Goal: Information Seeking & Learning: Learn about a topic

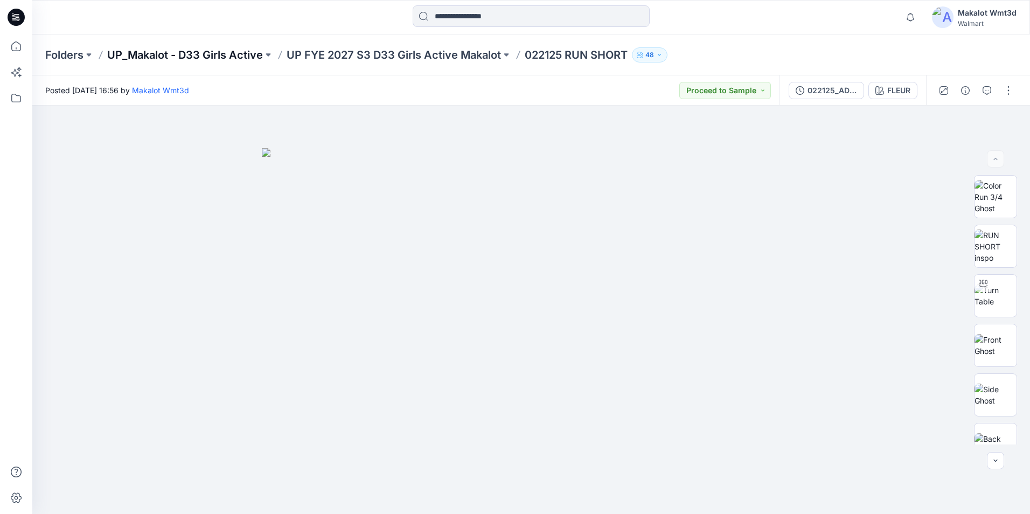
click at [236, 56] on p "UP_Makalot - D33 Girls Active" at bounding box center [185, 54] width 156 height 15
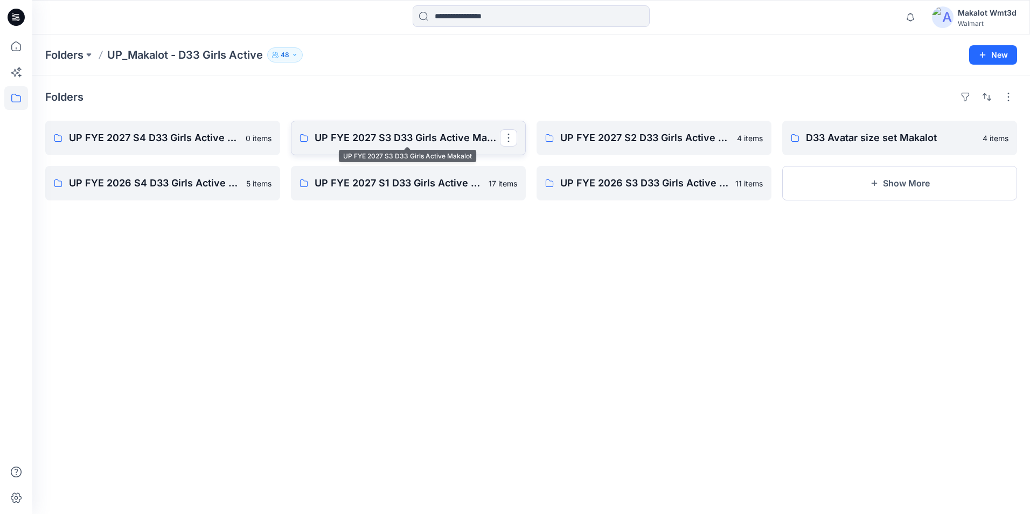
click at [424, 142] on p "UP FYE 2027 S3 D33 Girls Active Makalot" at bounding box center [407, 137] width 185 height 15
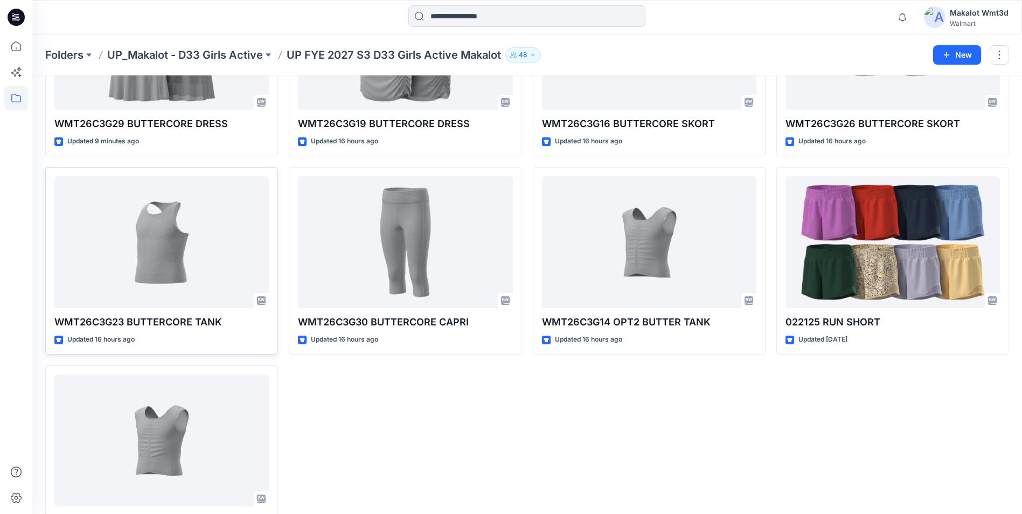
scroll to position [162, 0]
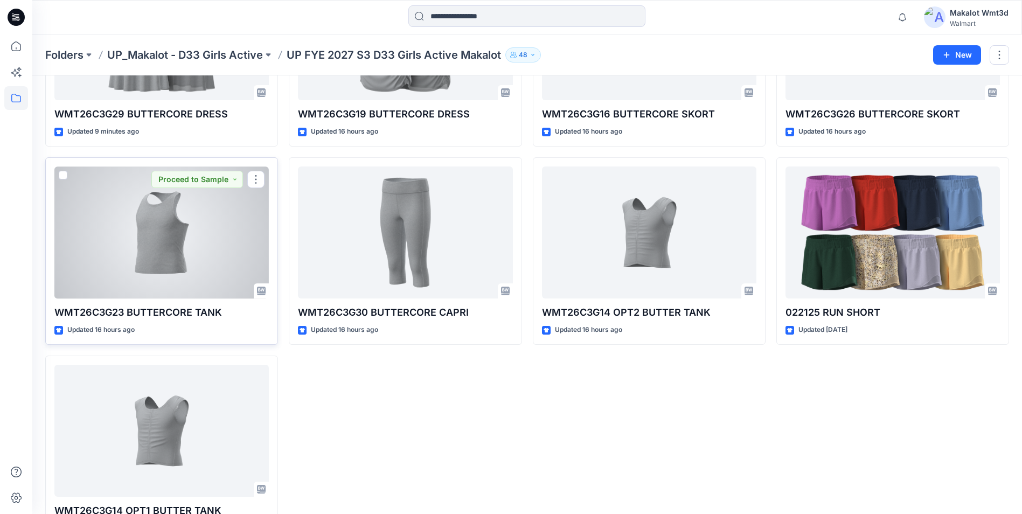
click at [138, 249] on div at bounding box center [161, 233] width 215 height 132
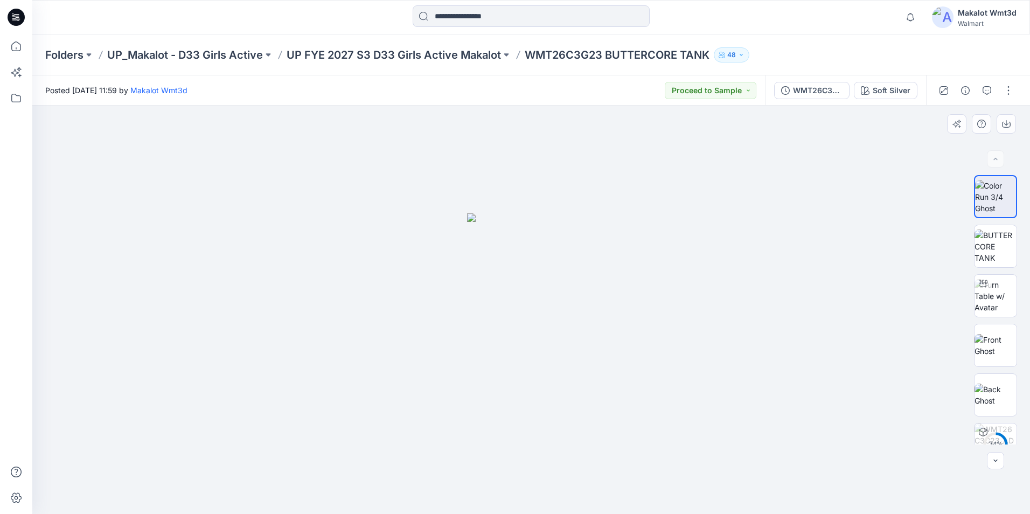
drag, startPoint x: 547, startPoint y: 334, endPoint x: 495, endPoint y: 337, distance: 51.8
click at [495, 337] on img at bounding box center [531, 363] width 128 height 301
click at [550, 292] on img at bounding box center [531, 363] width 128 height 301
click at [533, 302] on img at bounding box center [531, 363] width 128 height 301
drag, startPoint x: 544, startPoint y: 302, endPoint x: 461, endPoint y: 308, distance: 83.8
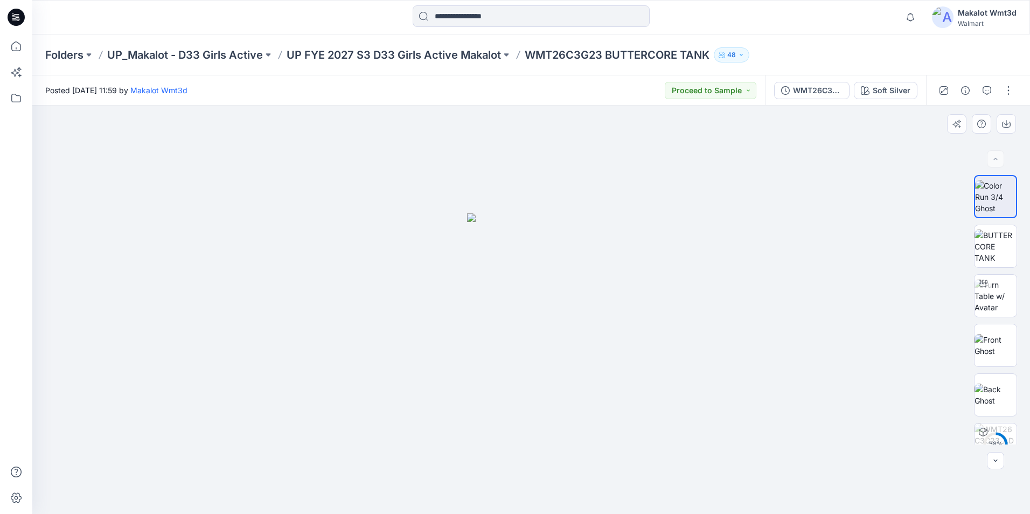
click at [461, 308] on div at bounding box center [531, 310] width 998 height 409
click at [995, 293] on img at bounding box center [996, 296] width 42 height 34
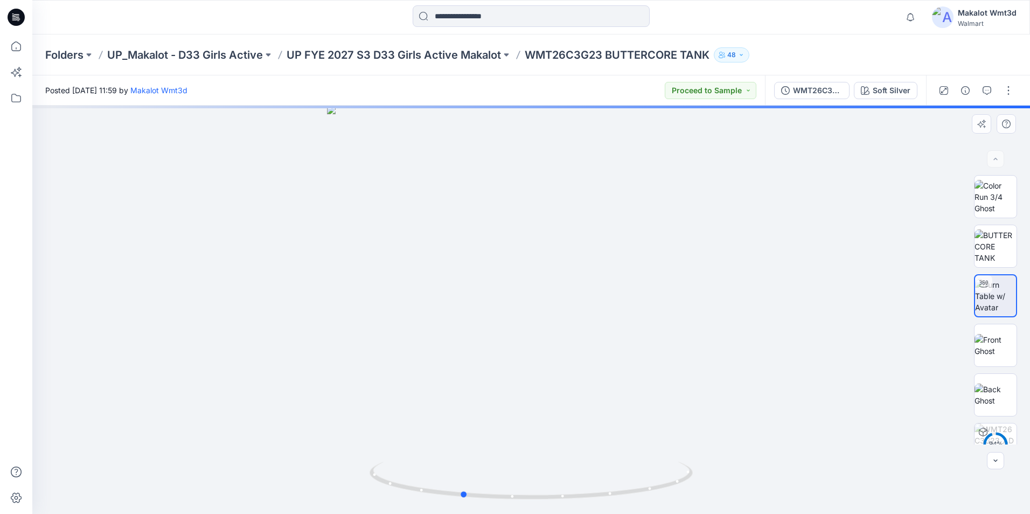
drag, startPoint x: 548, startPoint y: 289, endPoint x: 479, endPoint y: 292, distance: 69.6
click at [479, 292] on div at bounding box center [531, 310] width 998 height 409
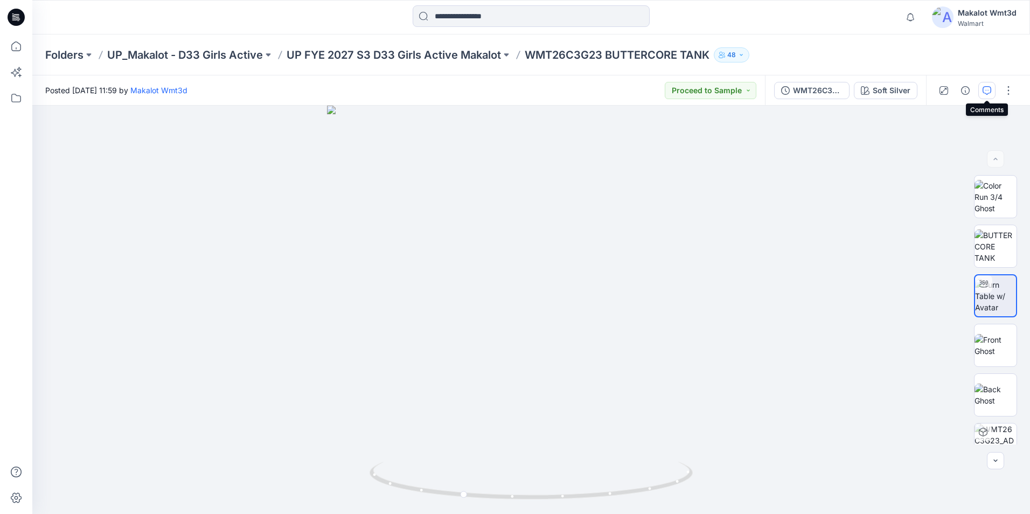
click at [987, 89] on icon "button" at bounding box center [987, 90] width 9 height 9
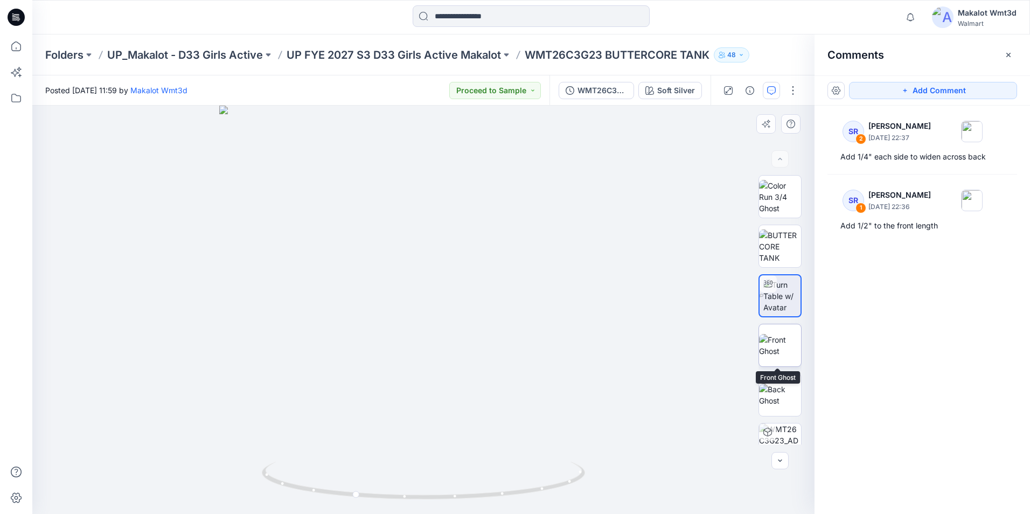
click at [774, 347] on img at bounding box center [780, 345] width 42 height 23
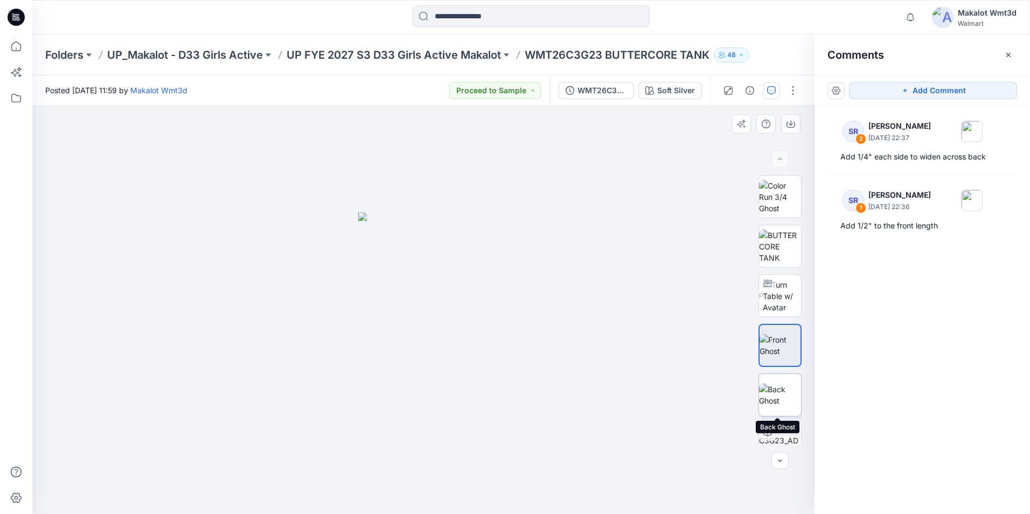
click at [772, 384] on img at bounding box center [780, 395] width 42 height 23
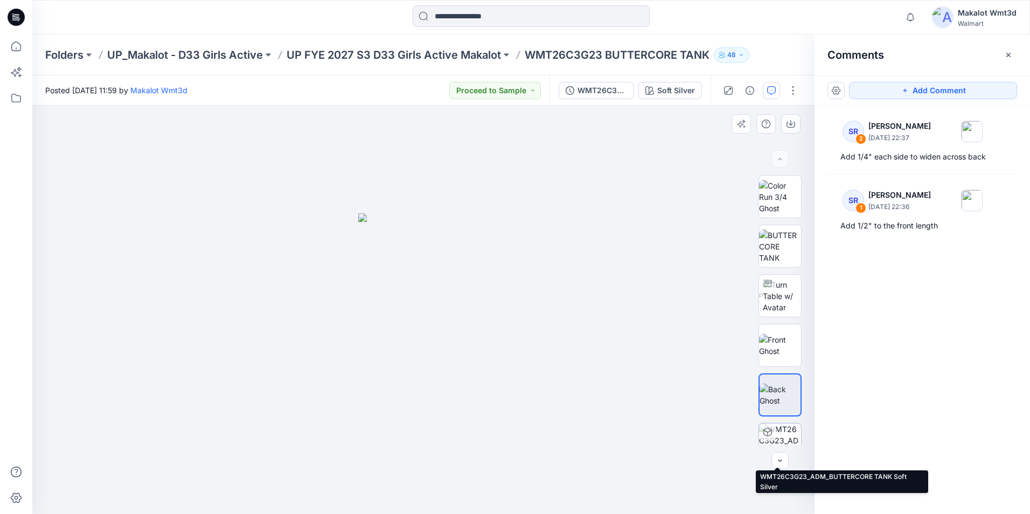
click at [774, 437] on img at bounding box center [780, 445] width 42 height 42
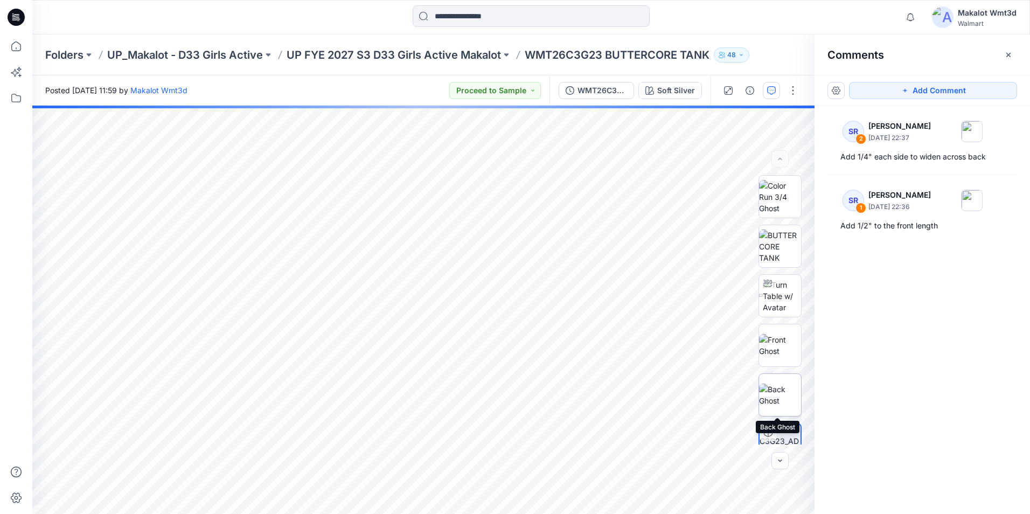
click at [779, 390] on img at bounding box center [780, 395] width 42 height 23
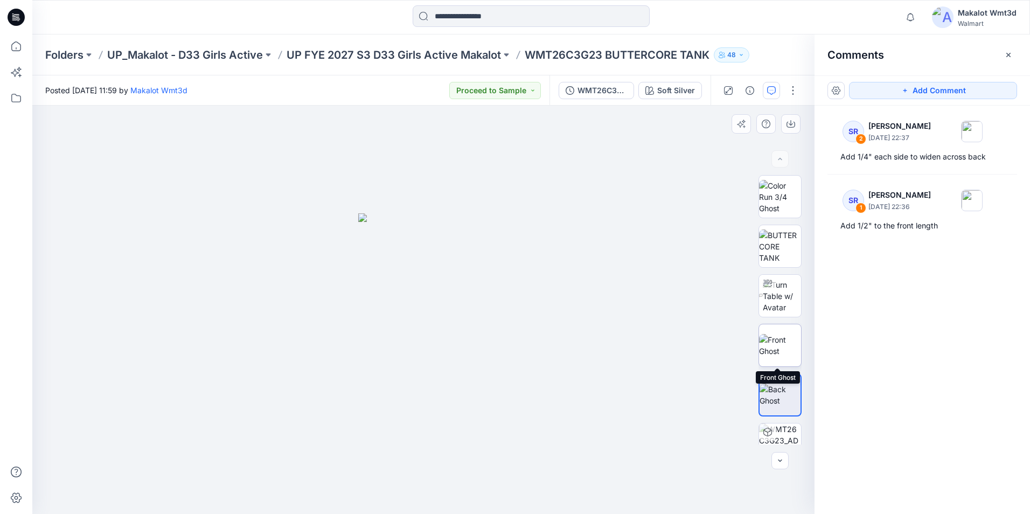
click at [779, 349] on img at bounding box center [780, 345] width 42 height 23
click at [779, 301] on img at bounding box center [782, 296] width 38 height 34
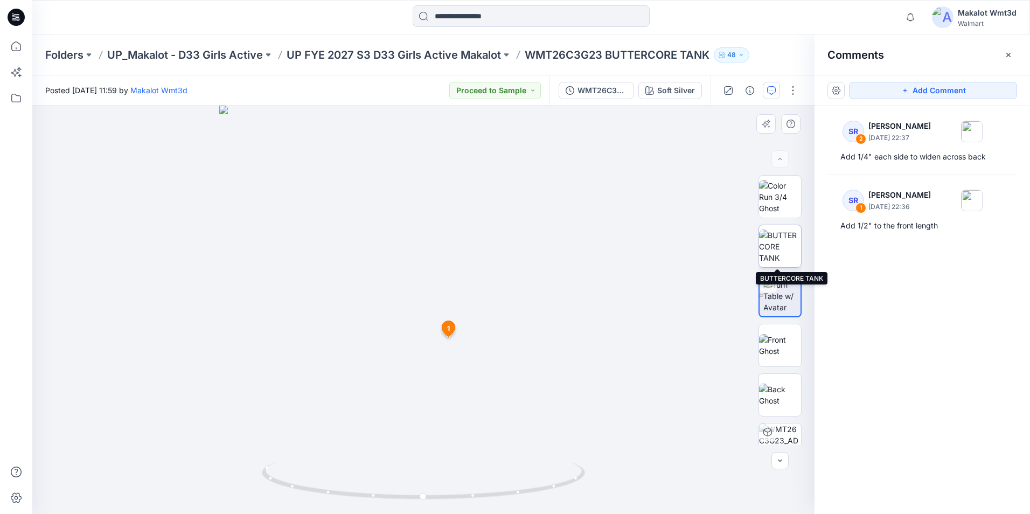
click at [783, 250] on img at bounding box center [780, 247] width 42 height 34
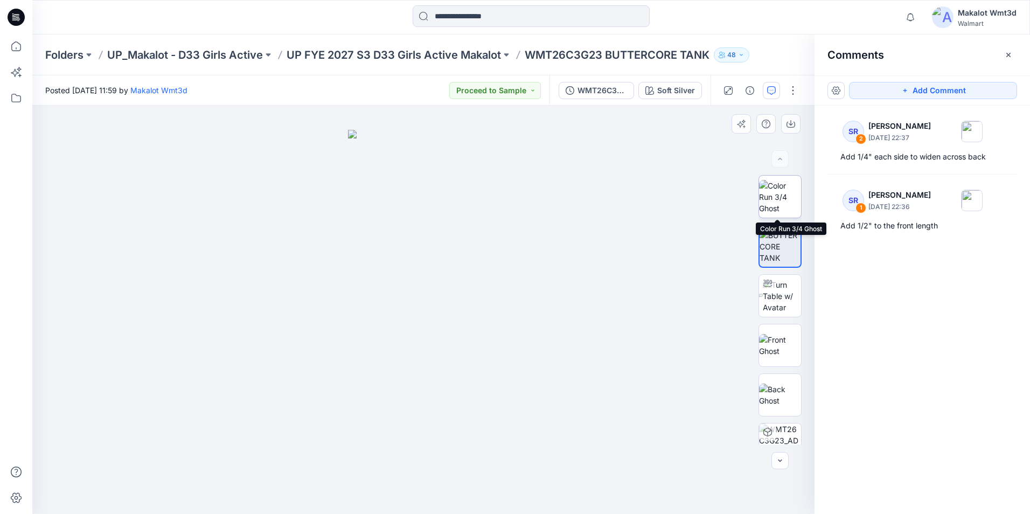
click at [784, 196] on img at bounding box center [780, 197] width 42 height 34
click at [199, 400] on div at bounding box center [423, 310] width 783 height 409
drag, startPoint x: 507, startPoint y: 347, endPoint x: 474, endPoint y: 347, distance: 33.4
click at [474, 347] on div at bounding box center [423, 310] width 783 height 409
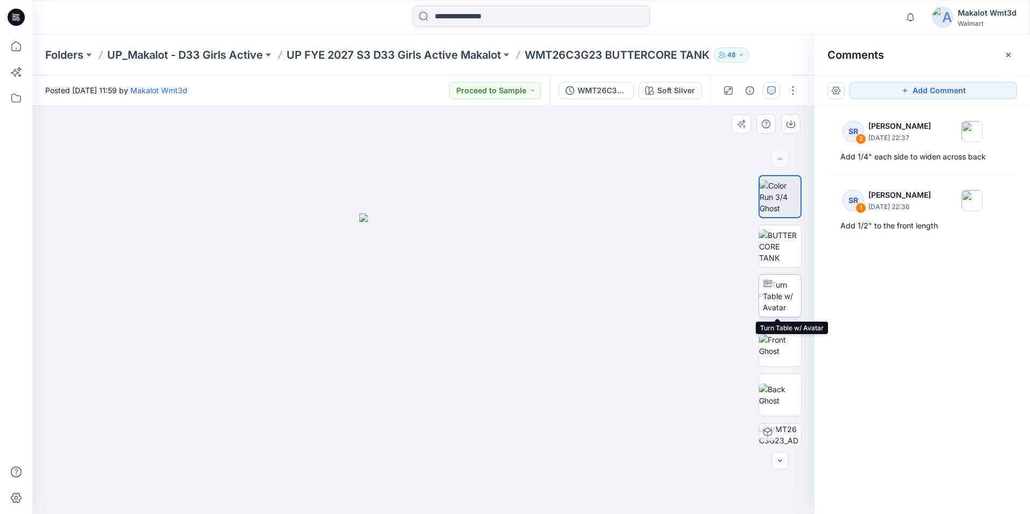
click at [777, 299] on img at bounding box center [782, 296] width 38 height 34
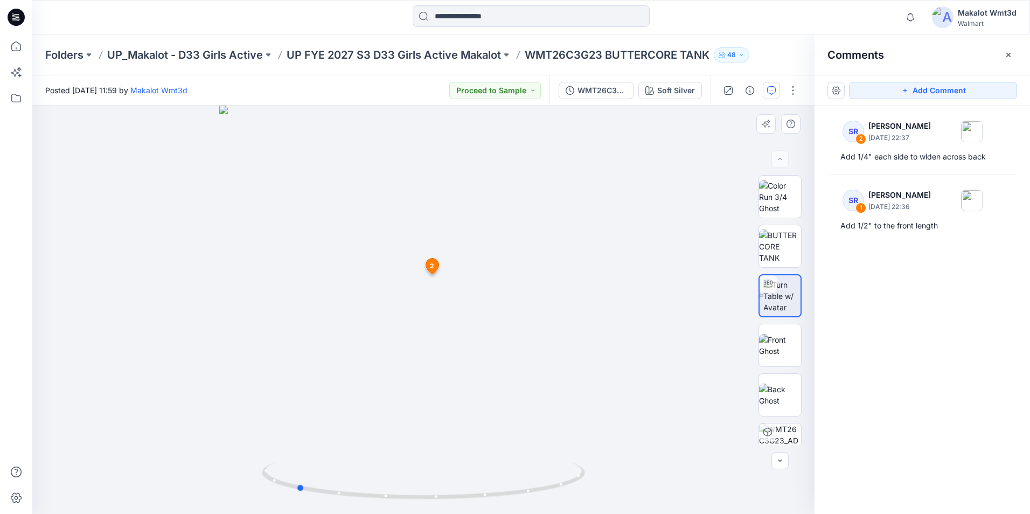
drag, startPoint x: 573, startPoint y: 287, endPoint x: 444, endPoint y: 288, distance: 129.4
click at [444, 288] on div at bounding box center [423, 310] width 783 height 409
drag, startPoint x: 443, startPoint y: 288, endPoint x: 514, endPoint y: 287, distance: 71.1
click at [514, 287] on div at bounding box center [423, 310] width 783 height 409
drag, startPoint x: 483, startPoint y: 289, endPoint x: 566, endPoint y: 289, distance: 82.5
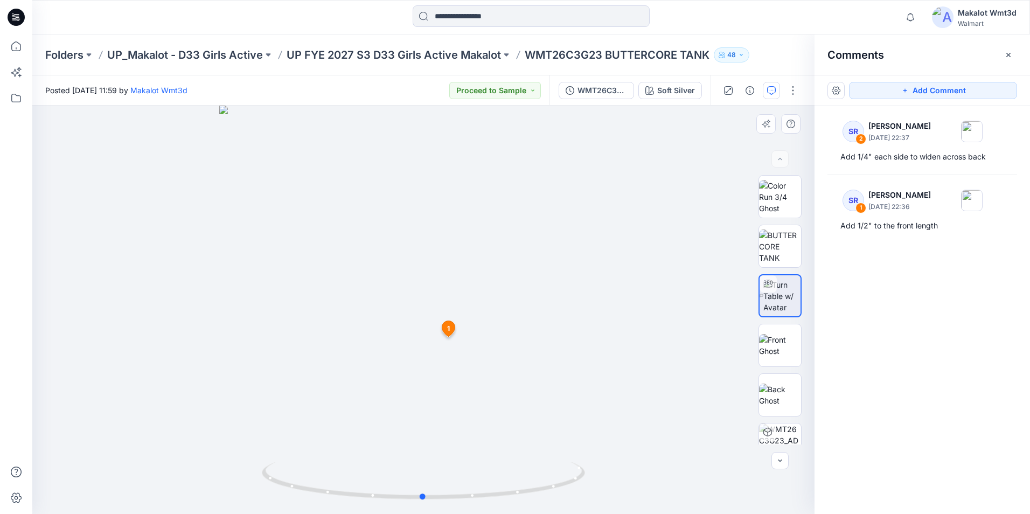
click at [566, 289] on div at bounding box center [423, 310] width 783 height 409
click at [449, 331] on span "1" at bounding box center [448, 329] width 3 height 10
drag, startPoint x: 427, startPoint y: 305, endPoint x: 375, endPoint y: 307, distance: 52.3
click at [375, 307] on img at bounding box center [423, 310] width 409 height 409
click at [779, 298] on img at bounding box center [782, 296] width 37 height 34
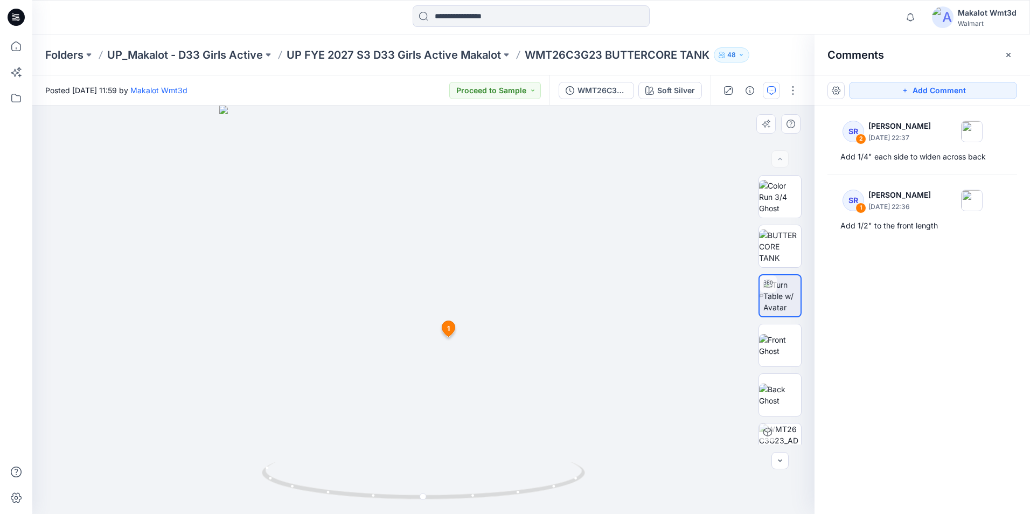
drag, startPoint x: 534, startPoint y: 282, endPoint x: 439, endPoint y: 285, distance: 94.9
click at [439, 285] on img at bounding box center [423, 310] width 409 height 409
drag, startPoint x: 393, startPoint y: 286, endPoint x: 335, endPoint y: 287, distance: 58.8
click at [335, 287] on img at bounding box center [423, 310] width 409 height 409
drag, startPoint x: 425, startPoint y: 352, endPoint x: 344, endPoint y: 340, distance: 81.9
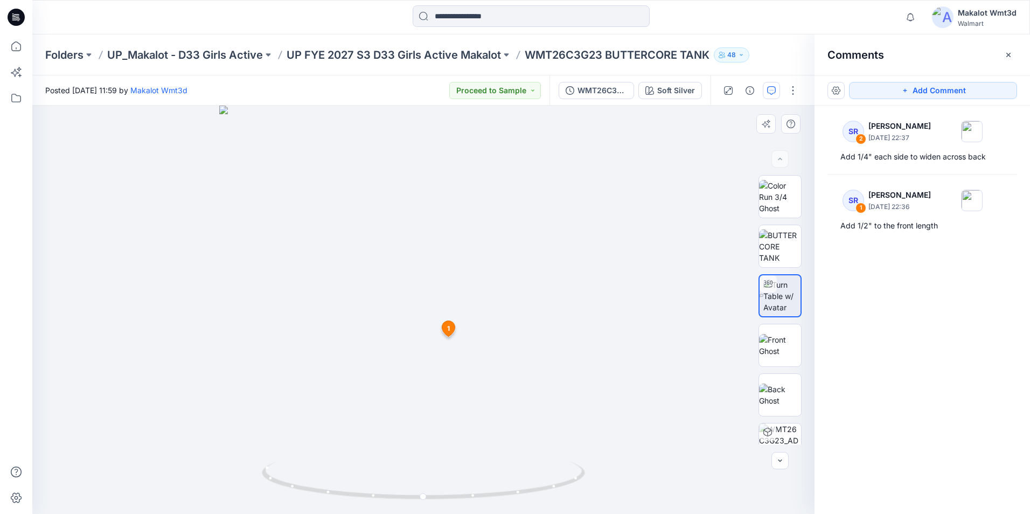
click at [326, 350] on img at bounding box center [423, 310] width 409 height 409
click at [796, 303] on img at bounding box center [782, 296] width 37 height 34
click at [344, 303] on img at bounding box center [423, 310] width 409 height 409
drag, startPoint x: 392, startPoint y: 306, endPoint x: 368, endPoint y: 346, distance: 46.7
click at [183, 312] on div at bounding box center [423, 310] width 783 height 409
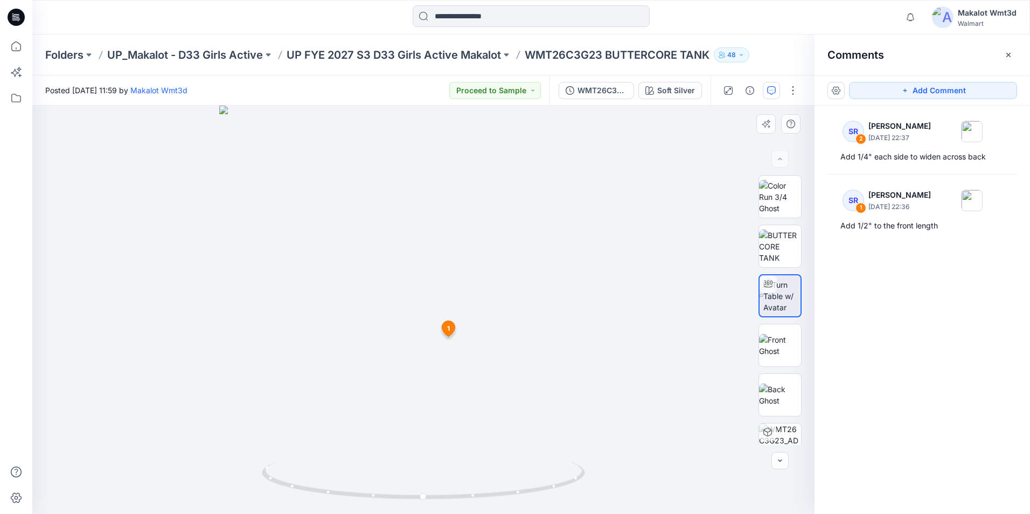
drag, startPoint x: 469, startPoint y: 357, endPoint x: 367, endPoint y: 301, distance: 116.3
click at [391, 331] on img at bounding box center [423, 310] width 409 height 409
drag, startPoint x: 593, startPoint y: 328, endPoint x: 627, endPoint y: 338, distance: 35.8
click at [598, 328] on img at bounding box center [423, 310] width 409 height 409
drag, startPoint x: 670, startPoint y: 342, endPoint x: 649, endPoint y: 356, distance: 24.8
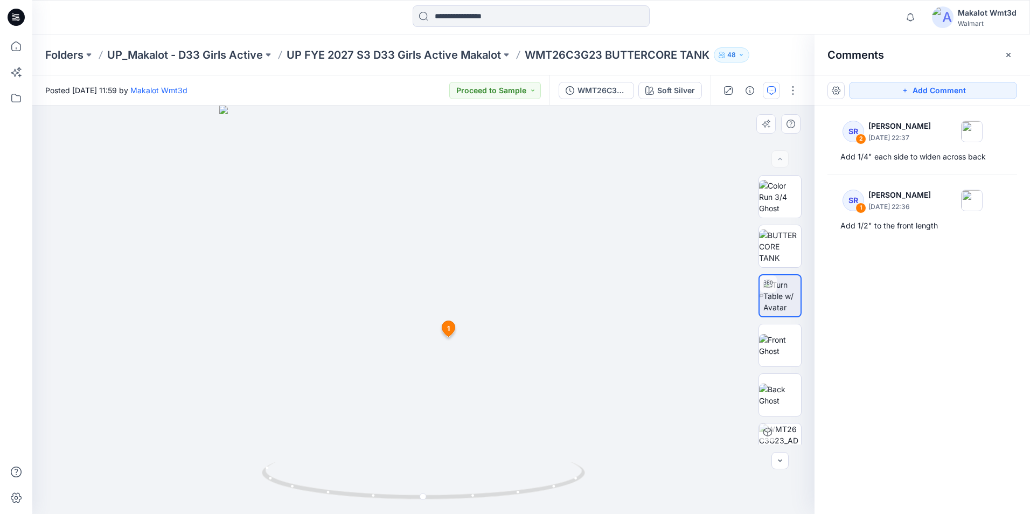
click at [663, 350] on div at bounding box center [423, 310] width 783 height 409
drag, startPoint x: 464, startPoint y: 417, endPoint x: 414, endPoint y: 396, distance: 54.1
click at [427, 405] on img at bounding box center [423, 310] width 409 height 409
click at [777, 291] on img at bounding box center [782, 296] width 37 height 34
drag, startPoint x: 612, startPoint y: 331, endPoint x: 325, endPoint y: 278, distance: 291.7
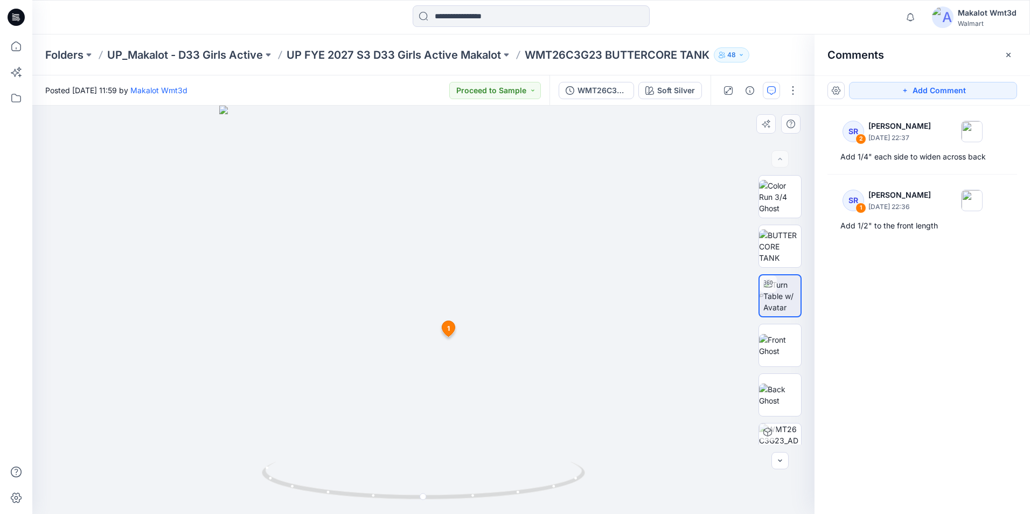
click at [603, 324] on img at bounding box center [423, 310] width 409 height 409
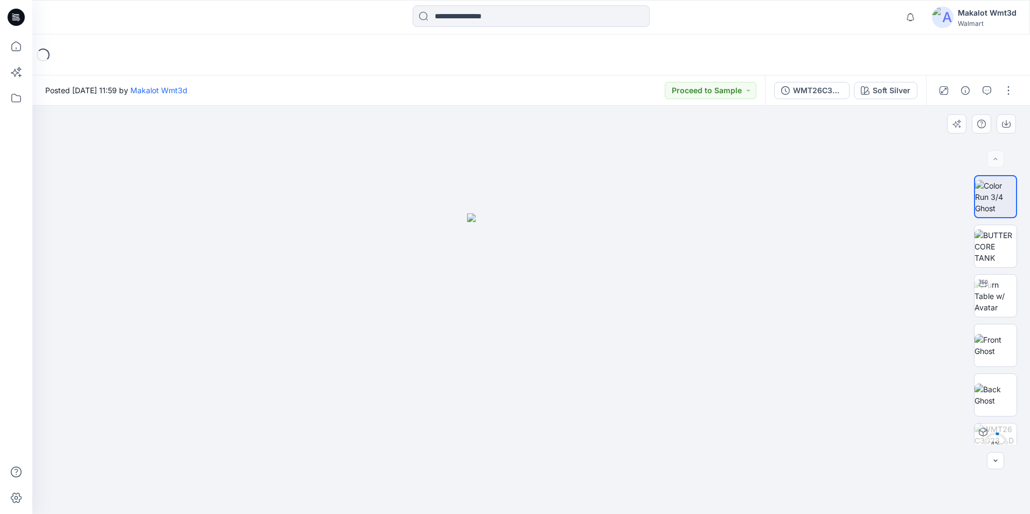
drag, startPoint x: 516, startPoint y: 310, endPoint x: 468, endPoint y: 309, distance: 47.5
click at [466, 309] on div at bounding box center [531, 310] width 998 height 409
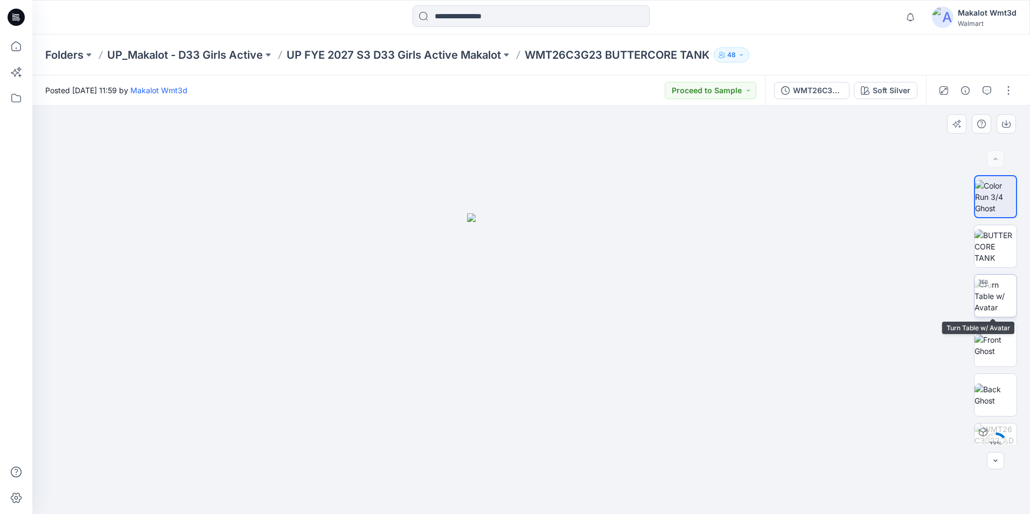
click at [993, 299] on img at bounding box center [996, 296] width 42 height 34
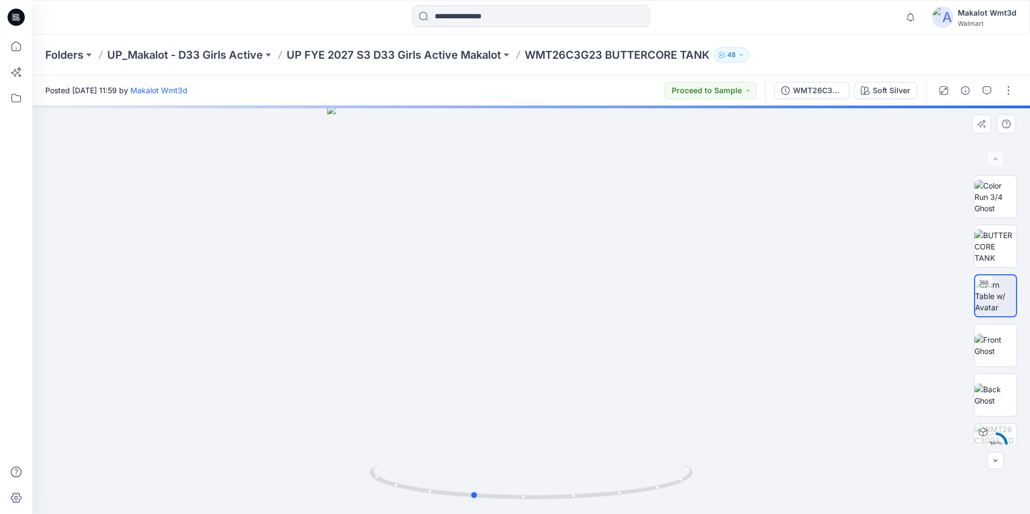
drag, startPoint x: 542, startPoint y: 295, endPoint x: 483, endPoint y: 297, distance: 58.8
click at [483, 297] on div at bounding box center [531, 310] width 998 height 409
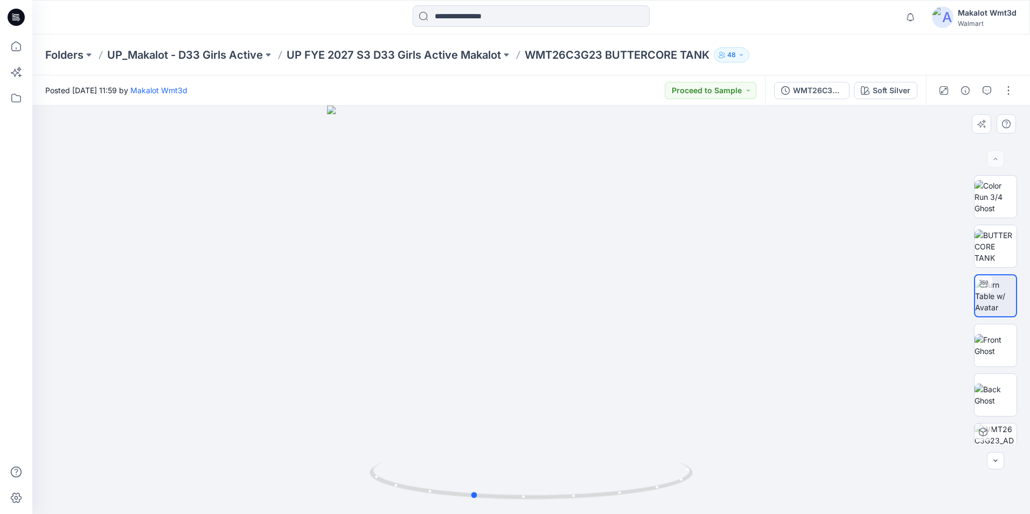
click at [896, 227] on div at bounding box center [531, 310] width 998 height 409
